Goal: Find specific page/section: Find specific page/section

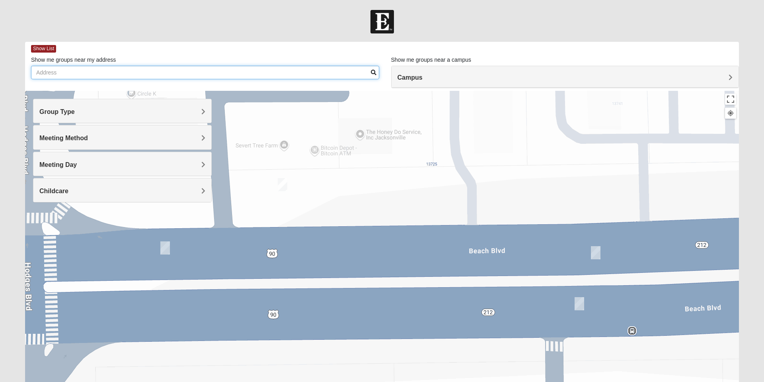
click at [217, 75] on input "Show me groups near my address" at bounding box center [205, 73] width 348 height 14
type input "#"
type input "3"
click at [197, 71] on input "3" at bounding box center [205, 73] width 348 height 14
type input "31565"
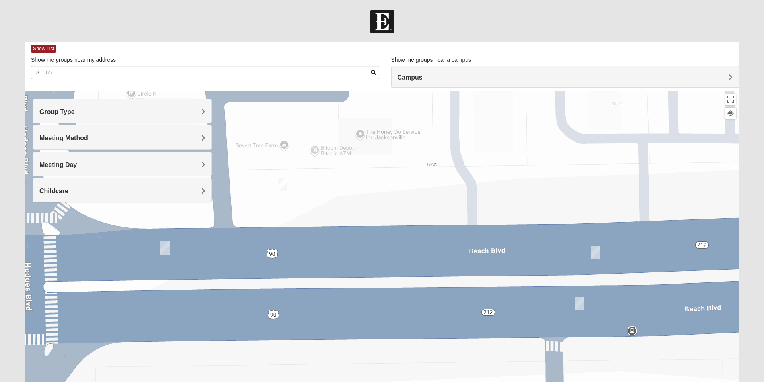
click at [374, 71] on span at bounding box center [374, 73] width 6 height 6
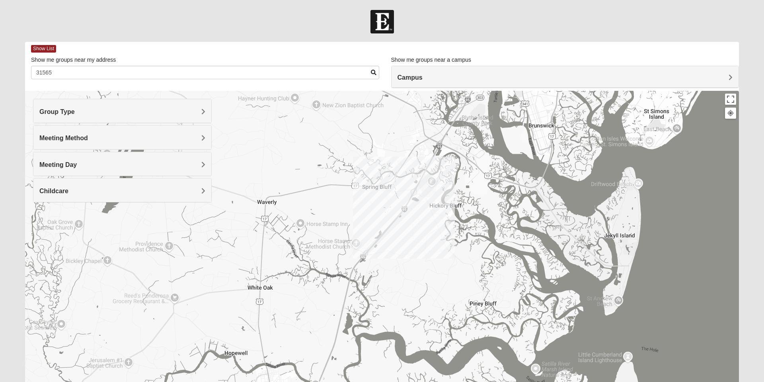
click at [386, 240] on div at bounding box center [382, 250] width 714 height 318
click at [192, 115] on h4 "Group Type" at bounding box center [122, 112] width 166 height 8
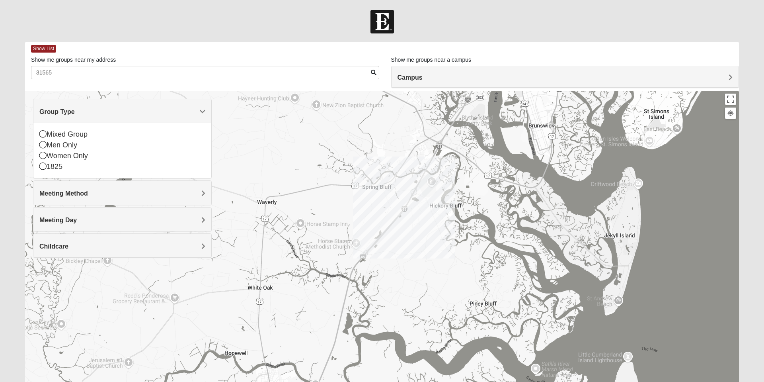
click at [64, 146] on div "Men Only" at bounding box center [122, 145] width 166 height 11
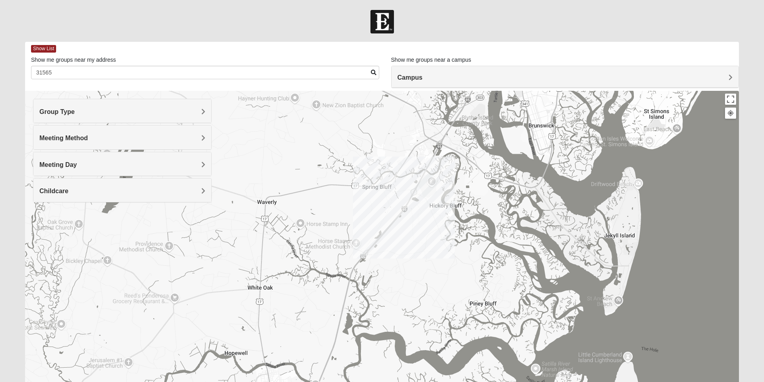
click at [134, 141] on h4 "Meeting Method" at bounding box center [122, 138] width 166 height 8
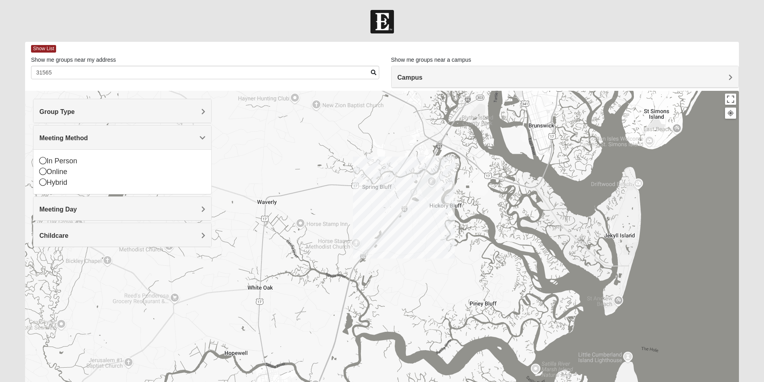
click at [63, 183] on div "Hybrid" at bounding box center [122, 182] width 166 height 11
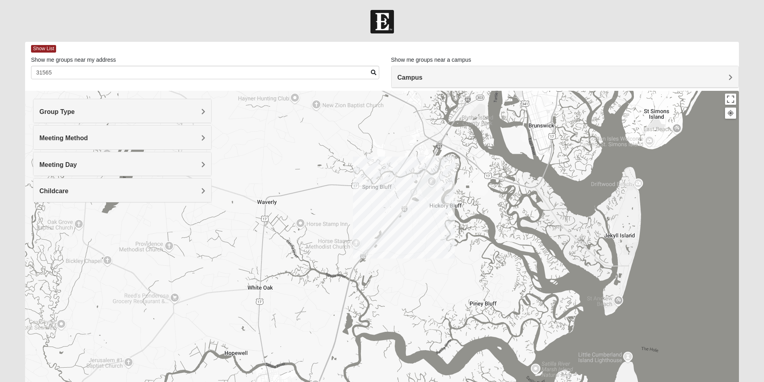
click at [162, 163] on h4 "Meeting Day" at bounding box center [122, 165] width 166 height 8
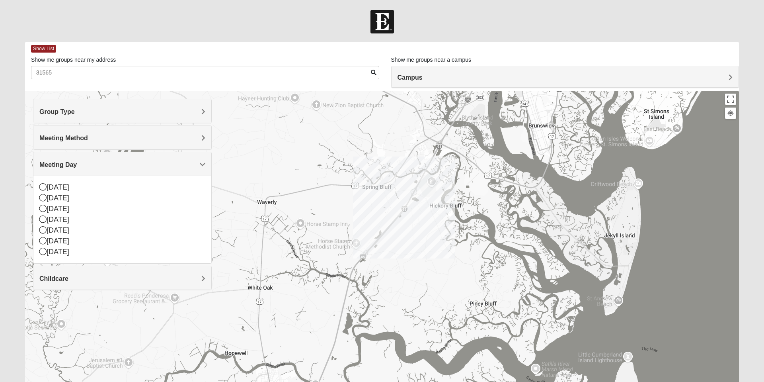
click at [45, 189] on icon at bounding box center [42, 186] width 7 height 7
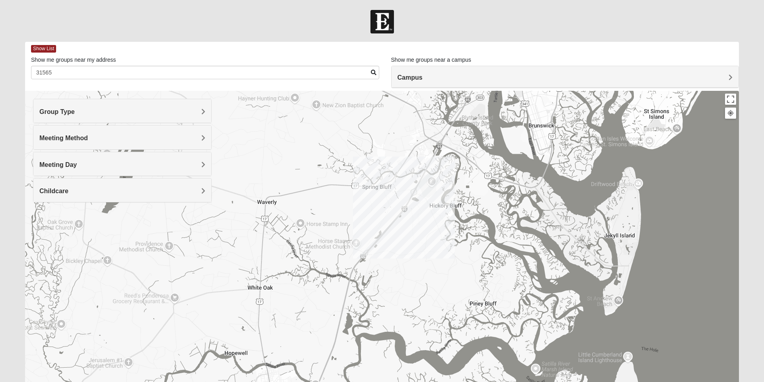
click at [44, 201] on div "Childcare" at bounding box center [122, 189] width 178 height 23
click at [49, 166] on span "Meeting Day" at bounding box center [57, 164] width 37 height 7
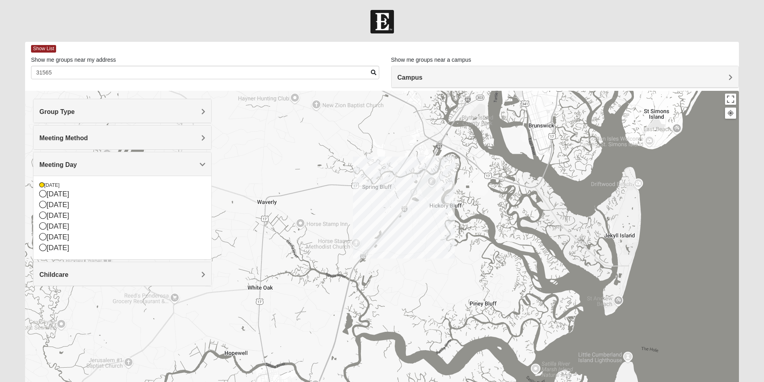
click at [54, 165] on span "Meeting Day" at bounding box center [57, 164] width 37 height 7
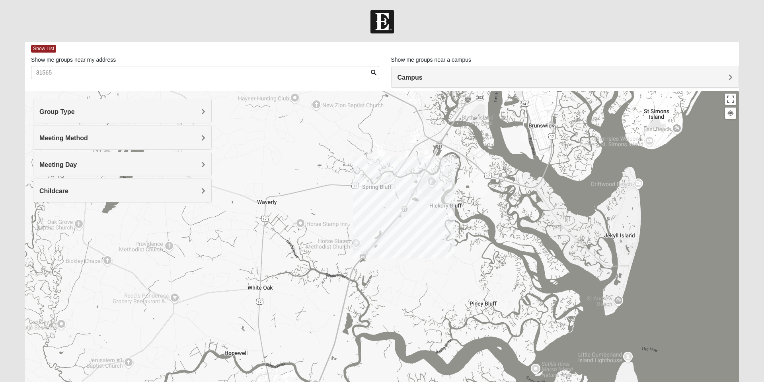
click at [131, 114] on h4 "Group Type" at bounding box center [122, 112] width 166 height 8
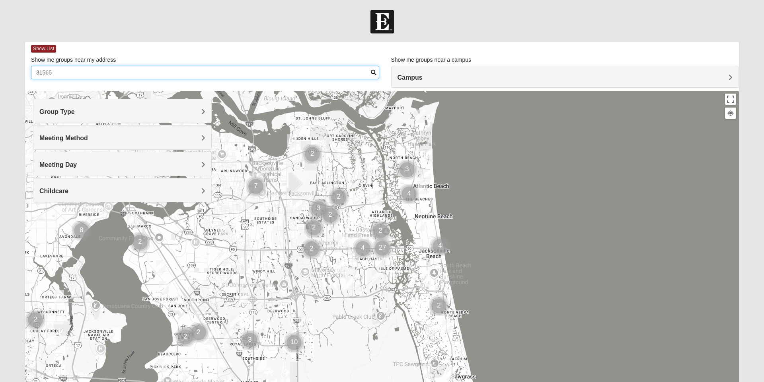
click at [92, 72] on input "31565" at bounding box center [205, 73] width 348 height 14
type input "3"
click at [142, 111] on h4 "Group Type" at bounding box center [122, 112] width 166 height 8
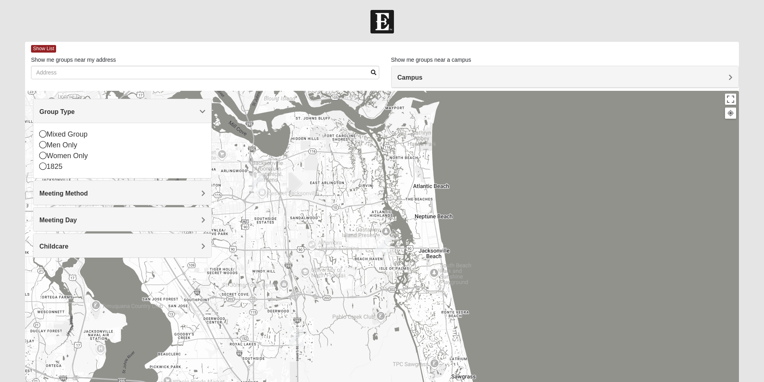
click at [75, 112] on span "Group Type" at bounding box center [56, 111] width 35 height 7
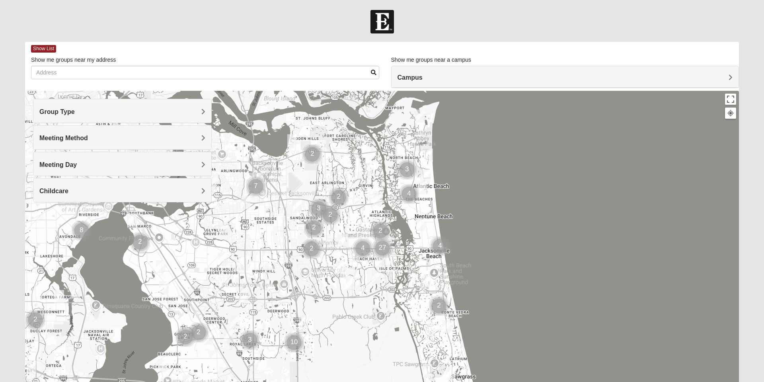
click at [208, 111] on div "Group Type" at bounding box center [122, 110] width 178 height 23
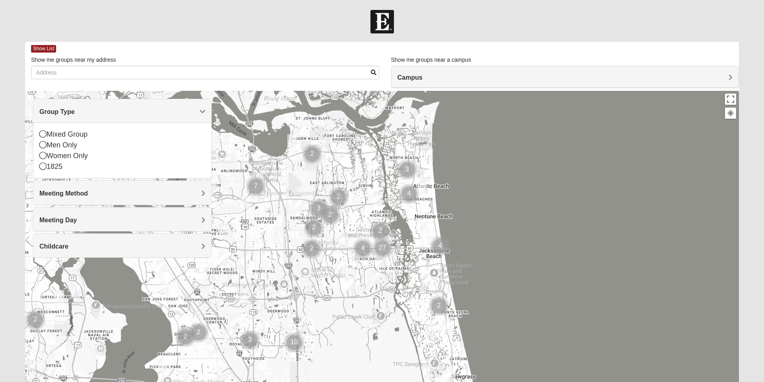
click at [75, 112] on span "Group Type" at bounding box center [56, 111] width 35 height 7
